Goal: Transaction & Acquisition: Book appointment/travel/reservation

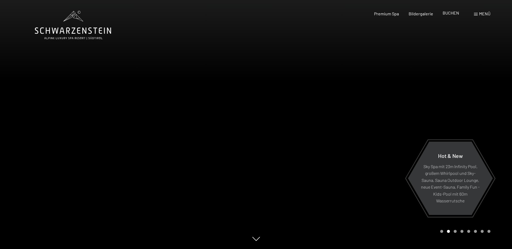
click at [457, 13] on span "BUCHEN" at bounding box center [450, 12] width 16 height 5
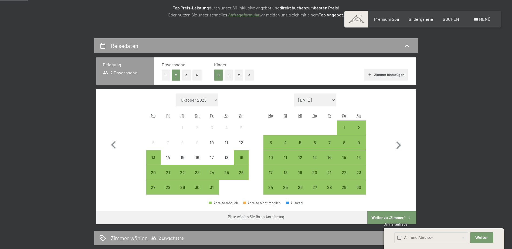
scroll to position [99, 0]
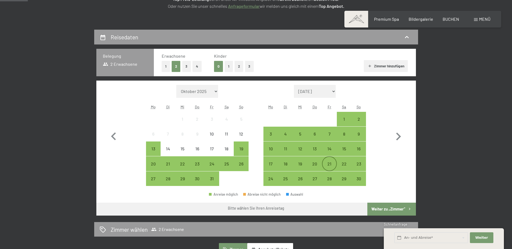
click at [326, 165] on div "21" at bounding box center [328, 168] width 13 height 13
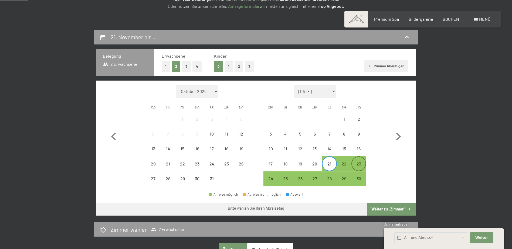
click at [362, 160] on div "23" at bounding box center [358, 163] width 13 height 13
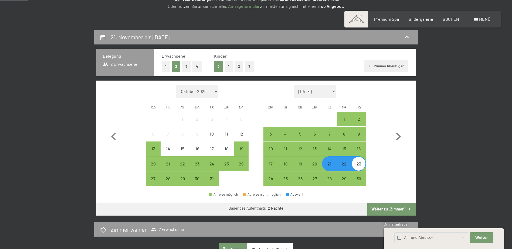
click at [388, 212] on button "Weiter zu „Zimmer“" at bounding box center [391, 209] width 48 height 13
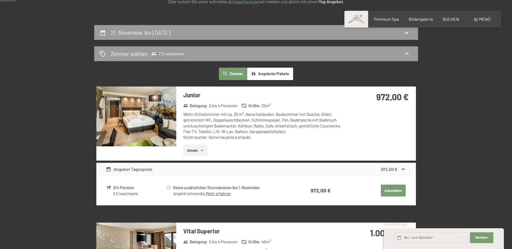
scroll to position [129, 0]
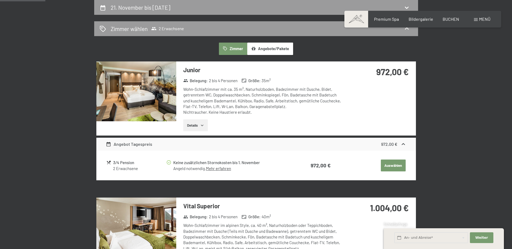
click at [205, 126] on button "Details" at bounding box center [195, 125] width 25 height 12
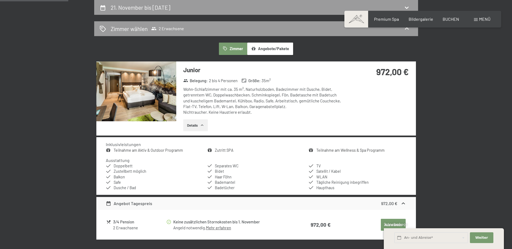
scroll to position [227, 0]
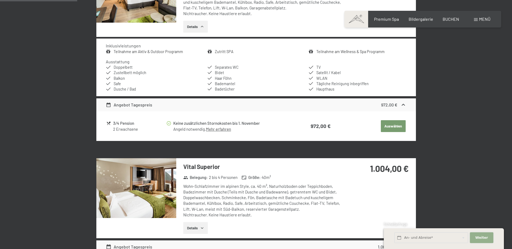
click at [485, 239] on span "Weiter" at bounding box center [481, 237] width 13 height 5
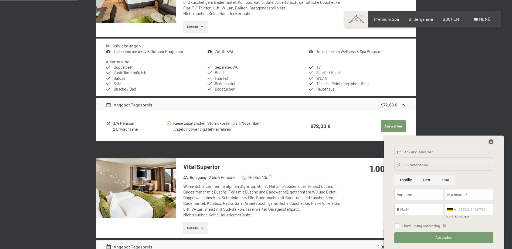
click at [492, 141] on icon at bounding box center [490, 141] width 5 height 5
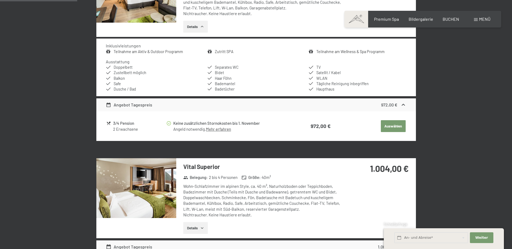
click at [390, 127] on button "Auswählen" at bounding box center [392, 126] width 25 height 12
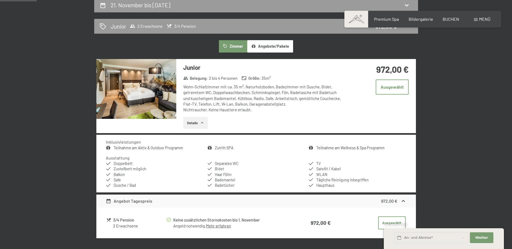
scroll to position [129, 0]
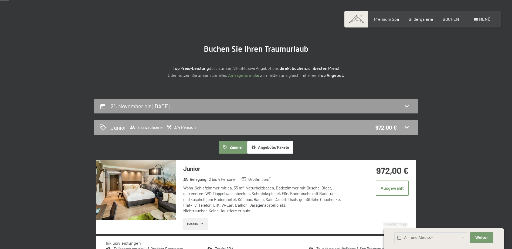
click at [181, 127] on span "3/4 Pension" at bounding box center [180, 127] width 29 height 5
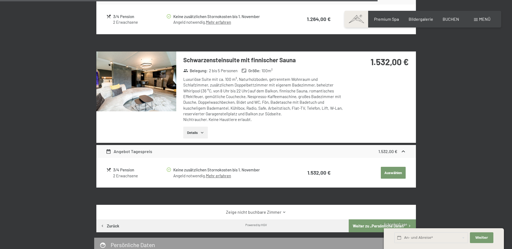
scroll to position [1112, 0]
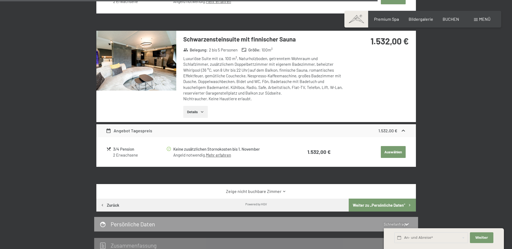
click at [372, 205] on button "Weiter zu „Persönliche Daten“" at bounding box center [381, 205] width 67 height 13
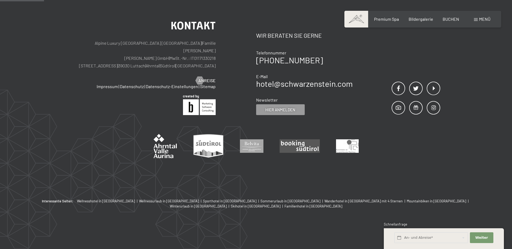
scroll to position [129, 0]
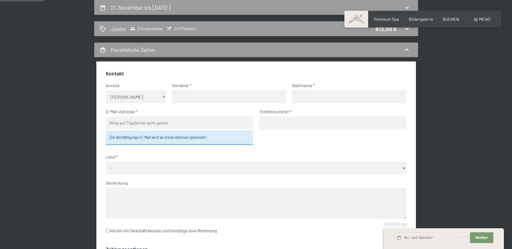
click at [155, 99] on select "Keine Angabe Frau [PERSON_NAME]" at bounding box center [136, 96] width 60 height 13
select select "m"
click at [106, 90] on select "Keine Angabe Frau [PERSON_NAME]" at bounding box center [136, 96] width 60 height 13
click at [191, 104] on fieldset "Kontakt Anrede [PERSON_NAME] Frau [PERSON_NAME] Vorname Nachname E-Mail-Adresse…" at bounding box center [256, 155] width 300 height 171
drag, startPoint x: 191, startPoint y: 100, endPoint x: 193, endPoint y: 98, distance: 3.4
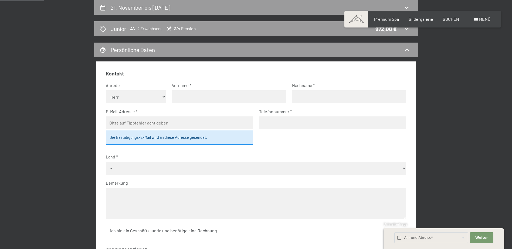
click at [191, 100] on input "text" at bounding box center [229, 96] width 114 height 13
type input "[PERSON_NAME]"
type input "Strießnig"
type input "[PERSON_NAME][EMAIL_ADDRESS][DOMAIN_NAME]"
type input "06646268610"
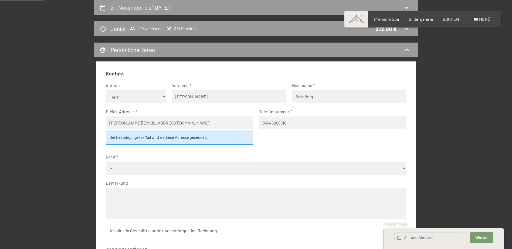
select select "AUT"
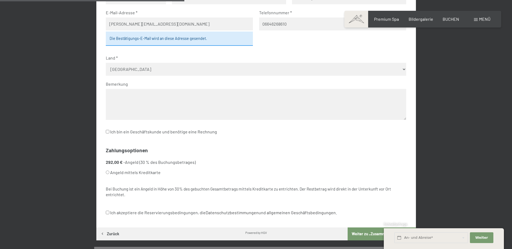
click at [118, 174] on label "Angeld mittels Kreditkarte" at bounding box center [249, 172] width 287 height 10
click at [109, 174] on input "Angeld mittels Kreditkarte" at bounding box center [108, 173] width 4 height 4
radio input "true"
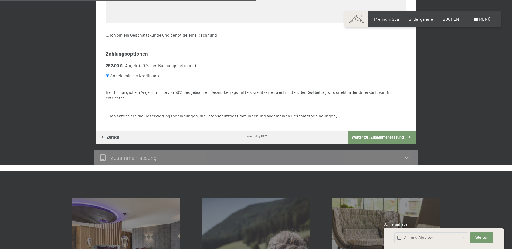
scroll to position [327, 0]
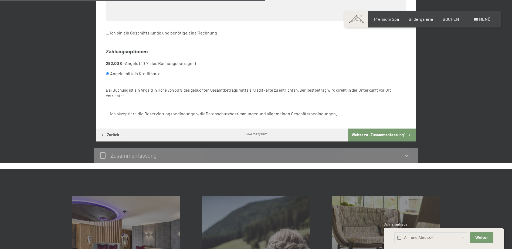
click at [380, 132] on button "Weiter zu „Zusammen­fassung“" at bounding box center [381, 135] width 68 height 13
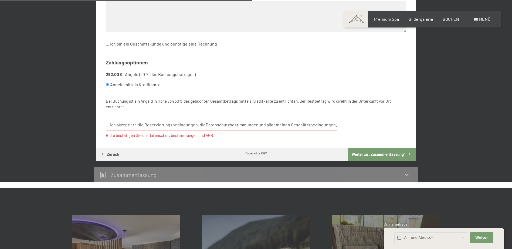
click at [119, 125] on label "Ich akzeptiere die Reservierungsbedingungen, die Datenschutzbestimmungen und al…" at bounding box center [221, 125] width 231 height 11
click at [109, 125] on input "Ich akzeptiere die Reservierungsbedingungen, die Datenschutzbestimmungen und al…" at bounding box center [108, 125] width 4 height 4
checkbox input "true"
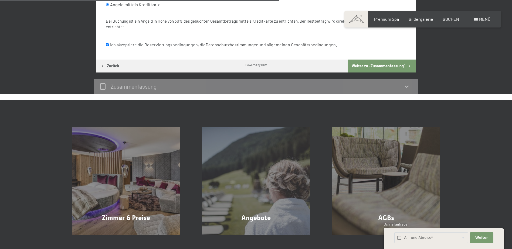
scroll to position [297, 0]
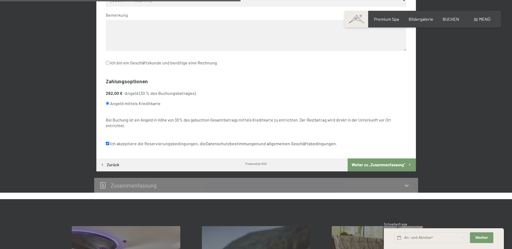
click at [375, 166] on button "Weiter zu „Zusammen­fassung“" at bounding box center [381, 165] width 68 height 13
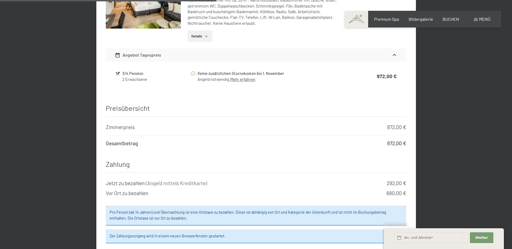
scroll to position [425, 0]
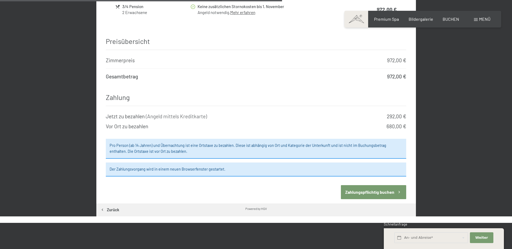
click at [374, 185] on button "Zahlungspflichtig buchen" at bounding box center [373, 192] width 65 height 14
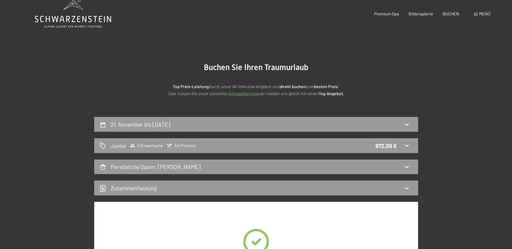
scroll to position [0, 0]
